Goal: Information Seeking & Learning: Learn about a topic

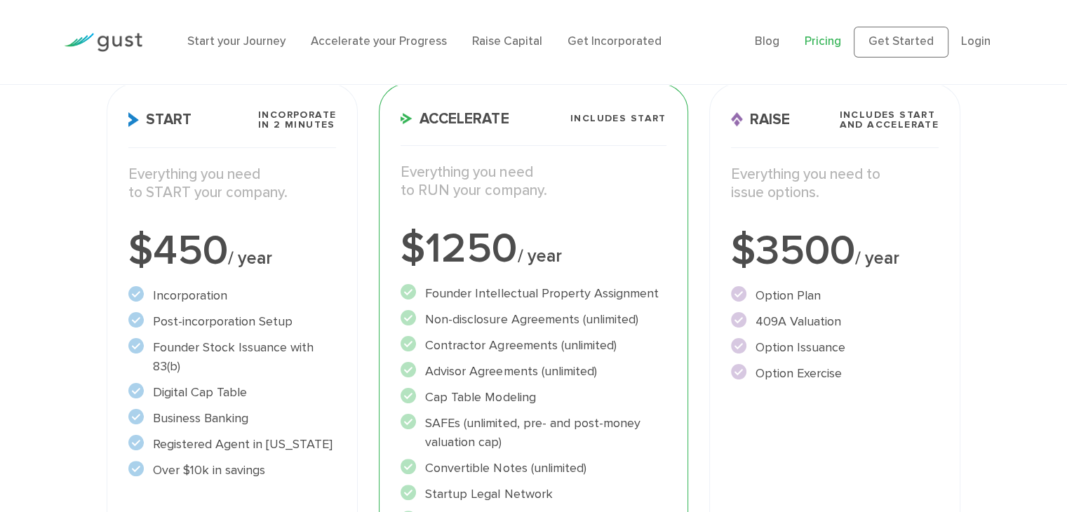
click at [612, 222] on div "Accelerate Includes START Everything you need to RUN your company. $1250 / year…" at bounding box center [533, 383] width 309 height 600
drag, startPoint x: 539, startPoint y: 292, endPoint x: 591, endPoint y: 382, distance: 103.7
click at [591, 382] on ul "Founder Intellectual Property Assignment" at bounding box center [533, 419] width 265 height 271
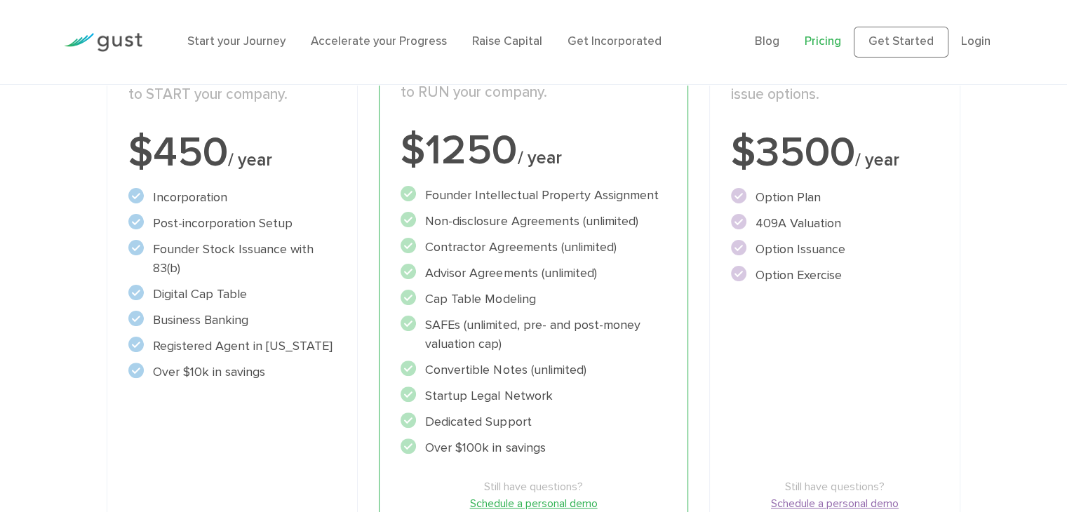
scroll to position [310, 0]
drag, startPoint x: 737, startPoint y: 166, endPoint x: 850, endPoint y: 271, distance: 154.9
click at [850, 271] on div "Raise Includes START and ACCELERATE Everything you need to issue options. $3500…" at bounding box center [835, 285] width 252 height 600
click at [850, 271] on li "Option Exercise" at bounding box center [835, 275] width 208 height 19
drag, startPoint x: 850, startPoint y: 271, endPoint x: 718, endPoint y: 147, distance: 182.1
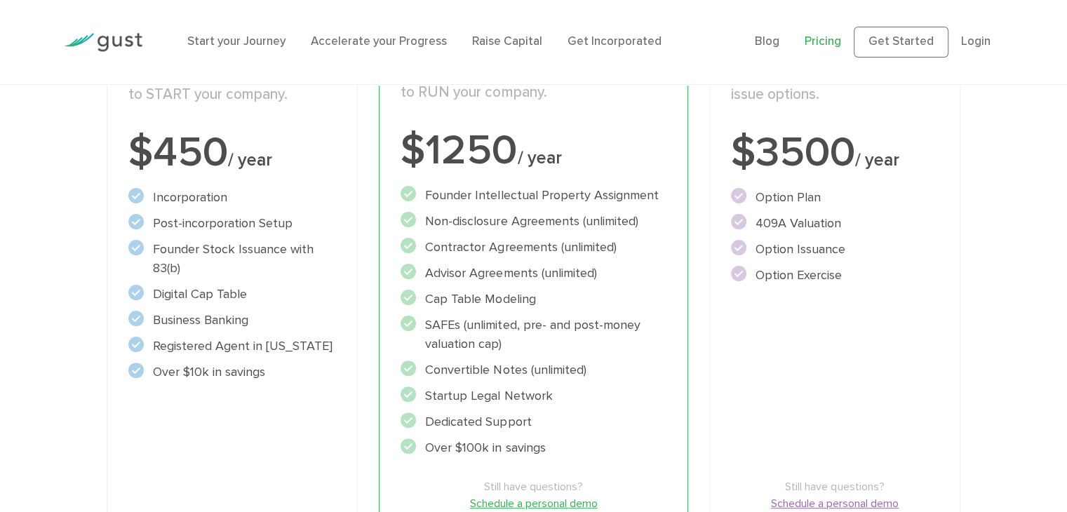
click at [718, 147] on div "Raise Includes START and ACCELERATE Everything you need to issue options. $3500…" at bounding box center [835, 285] width 252 height 600
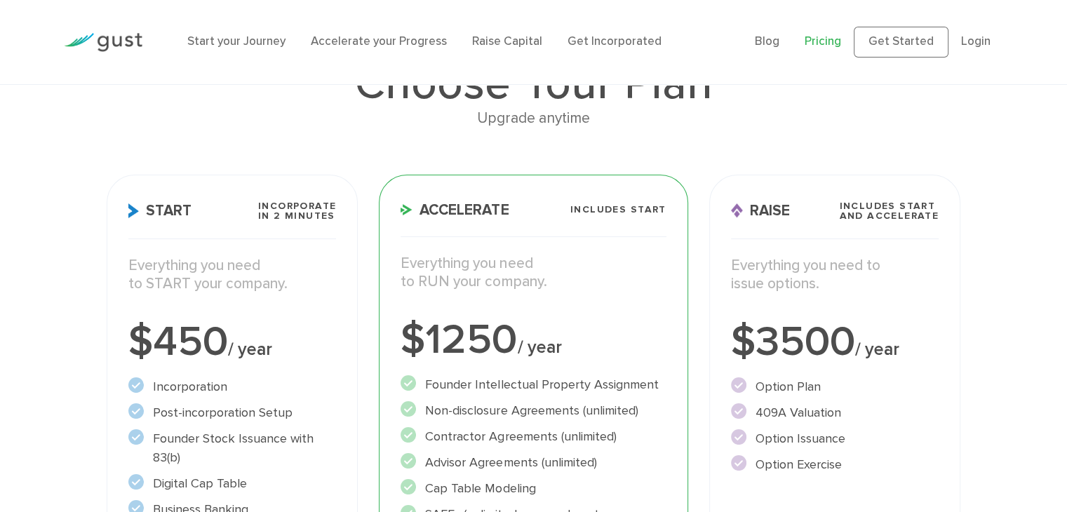
scroll to position [121, 0]
click at [791, 141] on div "Choose Your Plan Upgrade anytime Start Incorporate in 2 Minutes Everything you …" at bounding box center [533, 392] width 875 height 786
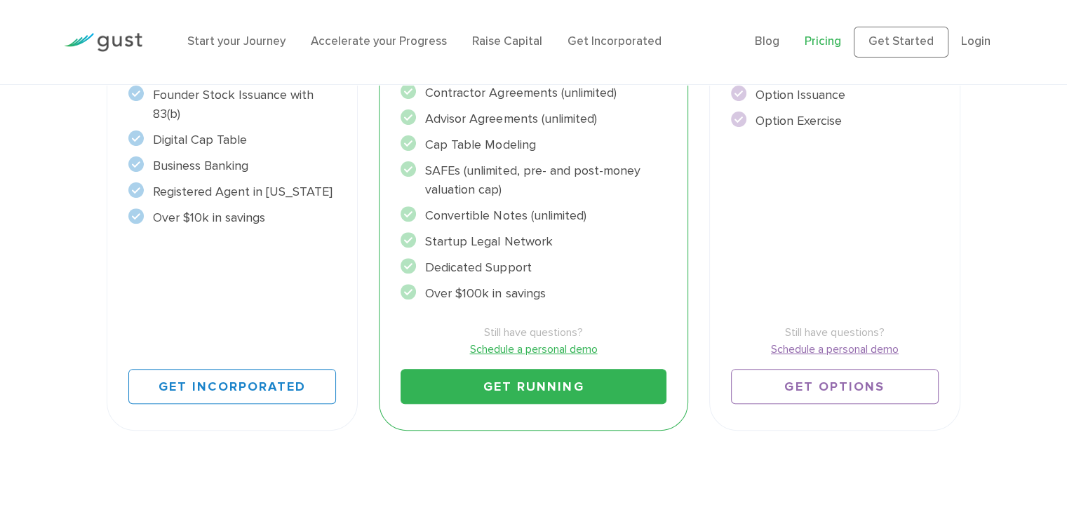
scroll to position [471, 0]
